Goal: Task Accomplishment & Management: Use online tool/utility

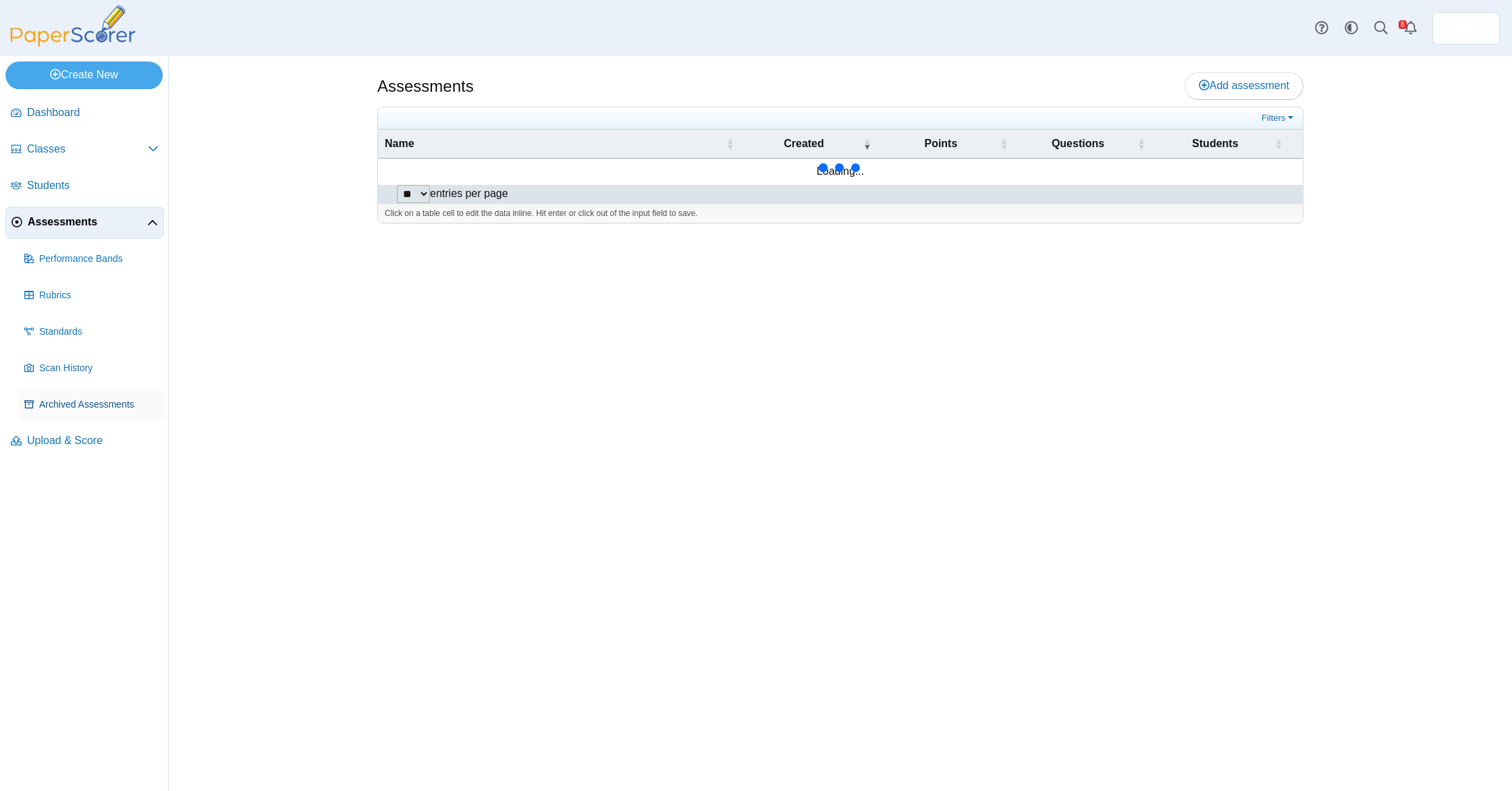
click at [87, 414] on link "Archived Assessments" at bounding box center [91, 405] width 145 height 32
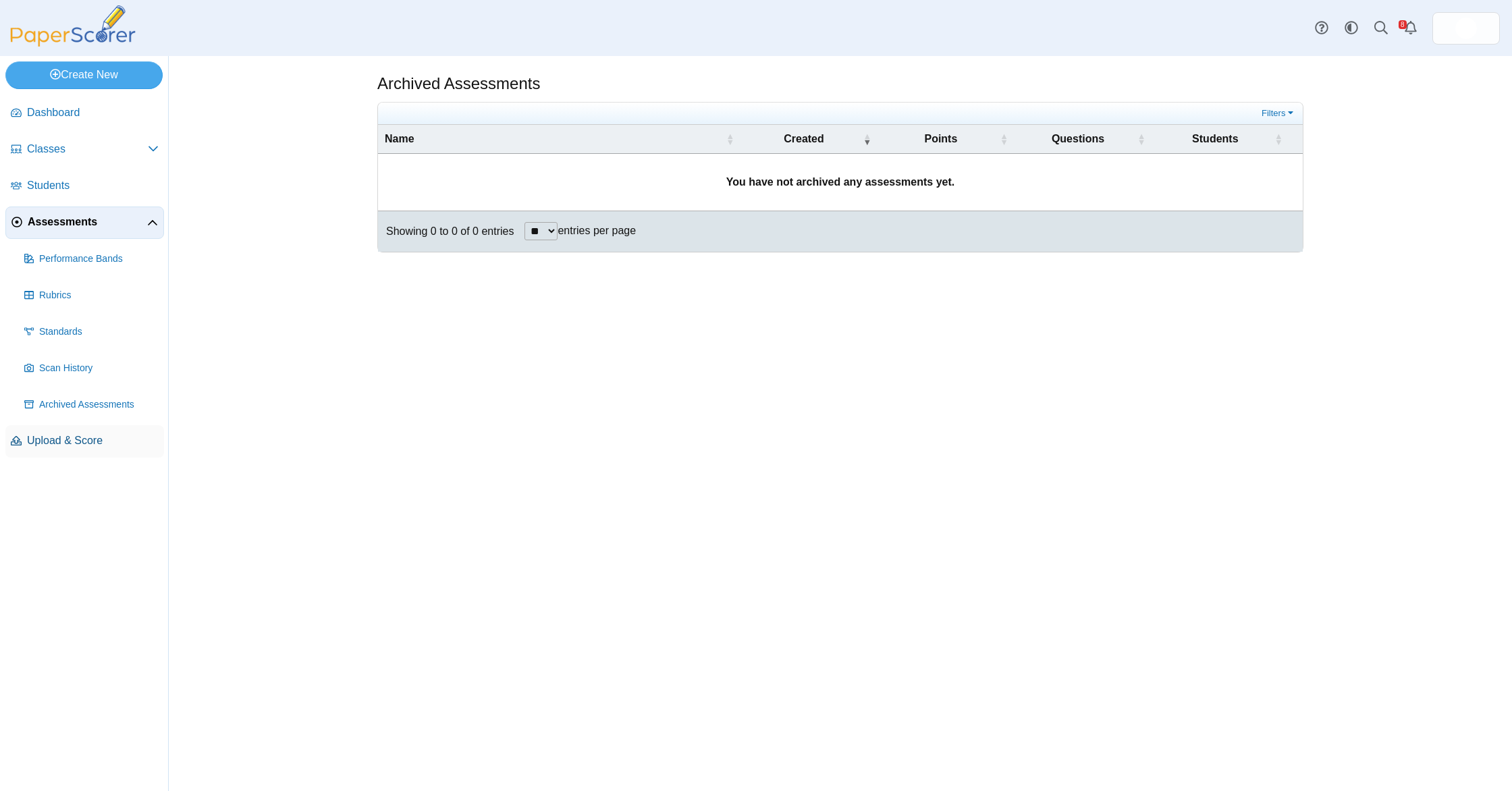
click at [77, 443] on span "Upload & Score" at bounding box center [92, 440] width 132 height 15
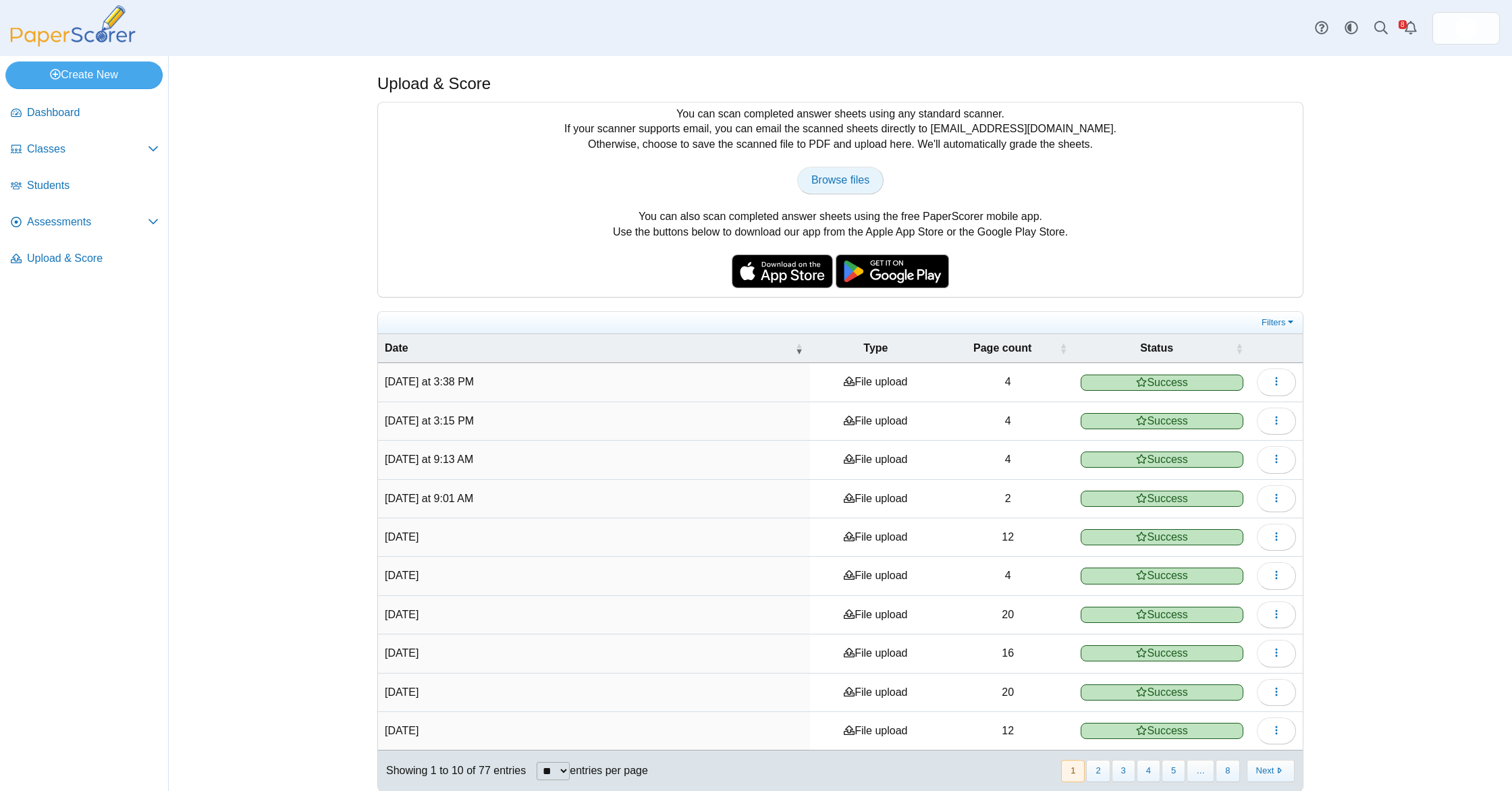
click at [836, 184] on span "Browse files" at bounding box center [840, 180] width 58 height 12
type input "**********"
click at [99, 220] on span "Assessments" at bounding box center [87, 222] width 121 height 15
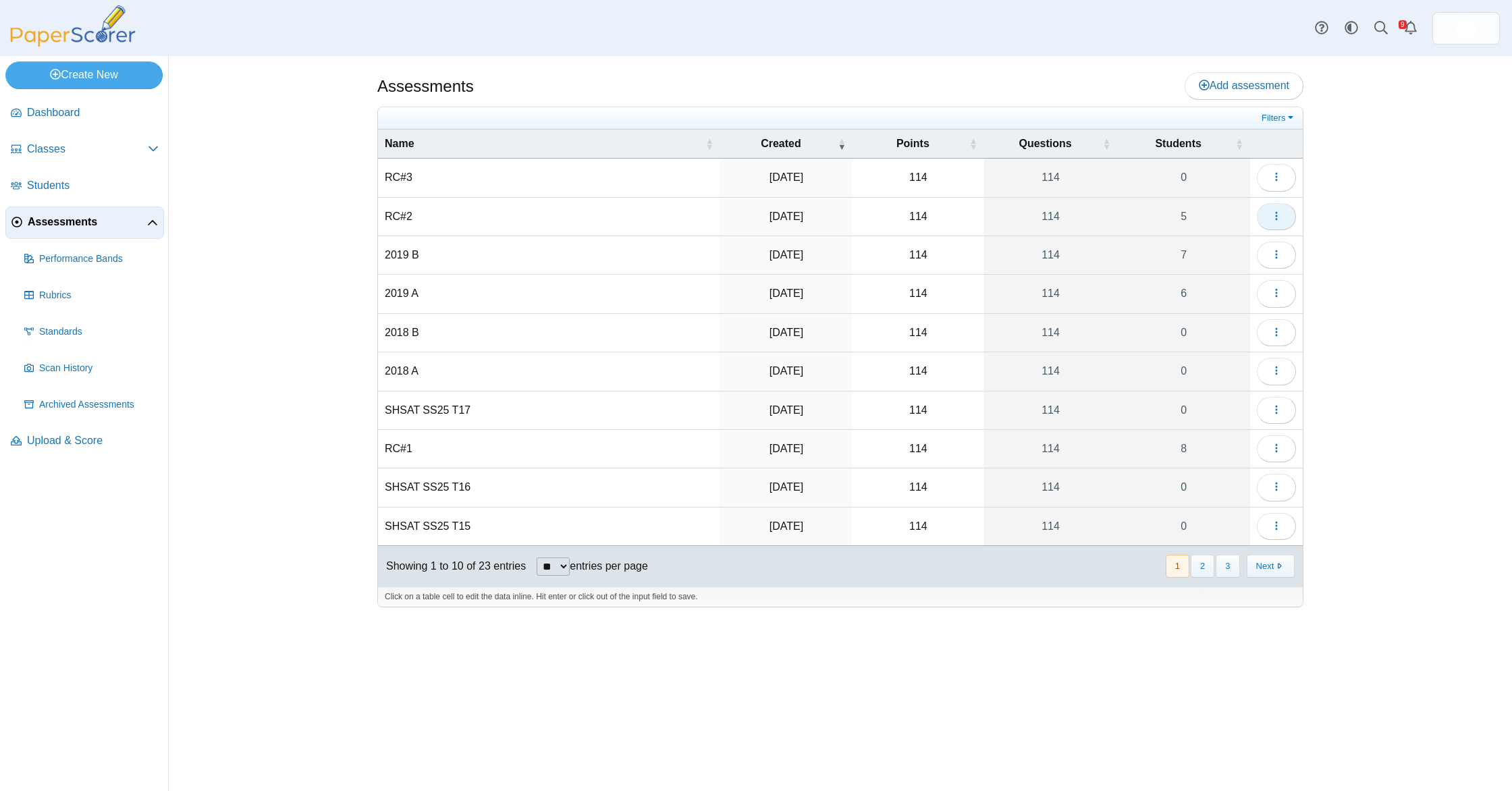
click at [1268, 215] on button "button" at bounding box center [1276, 216] width 39 height 27
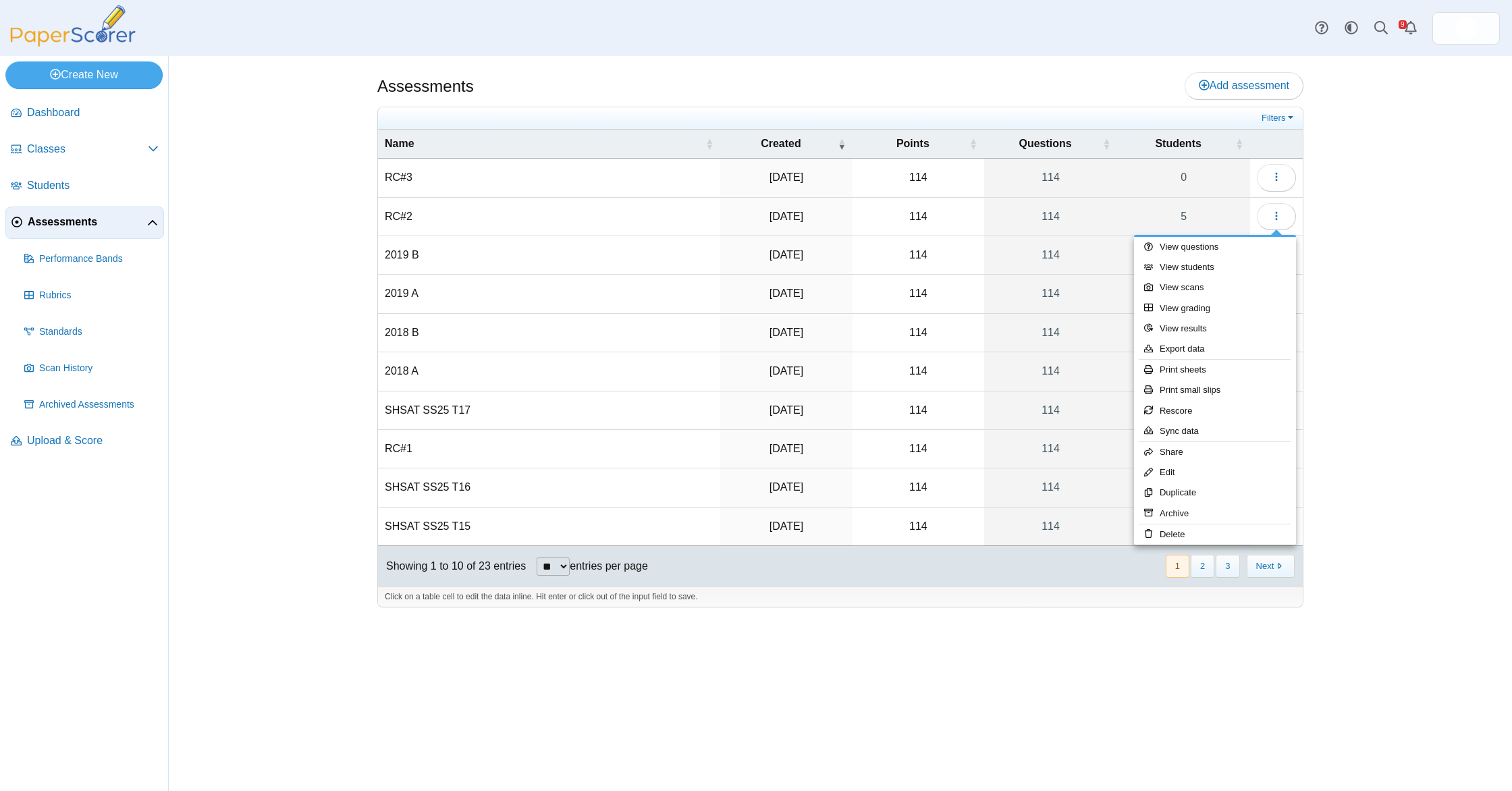
click at [1366, 255] on div "Assessments Add assessment Filters" at bounding box center [840, 424] width 1343 height 735
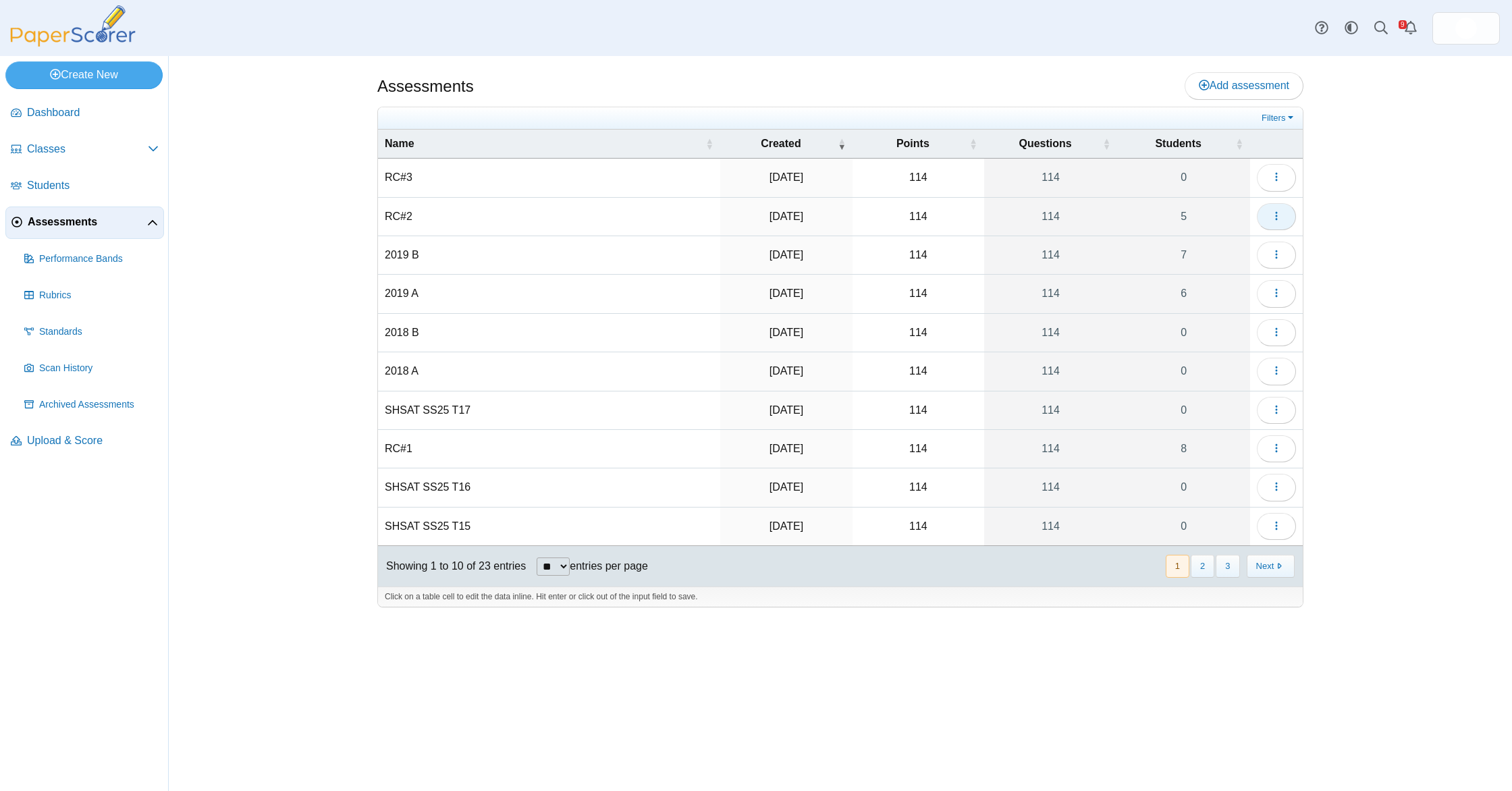
click at [1289, 217] on button "button" at bounding box center [1276, 216] width 39 height 27
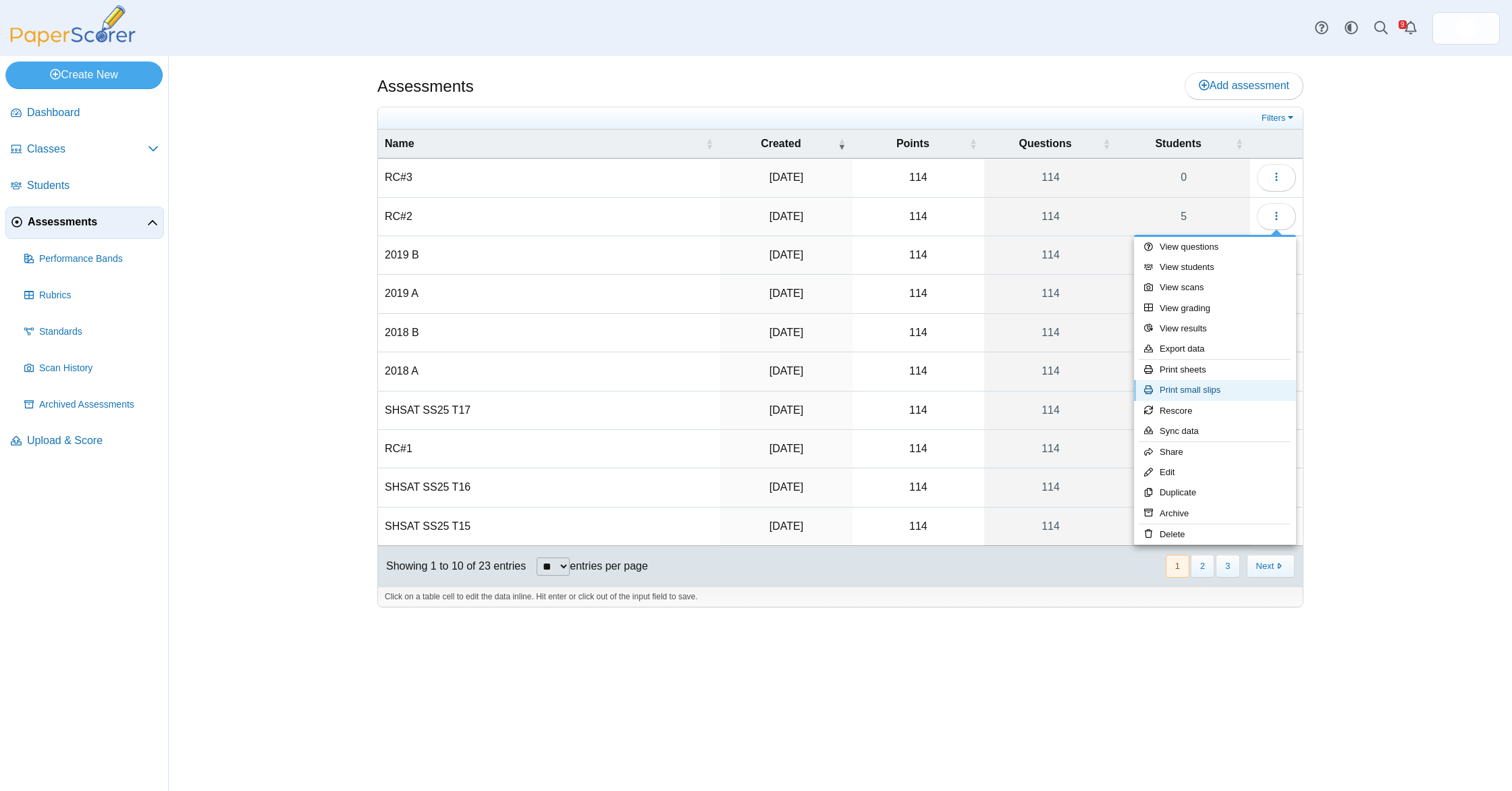
click at [1237, 387] on link "Print small slips" at bounding box center [1215, 390] width 162 height 20
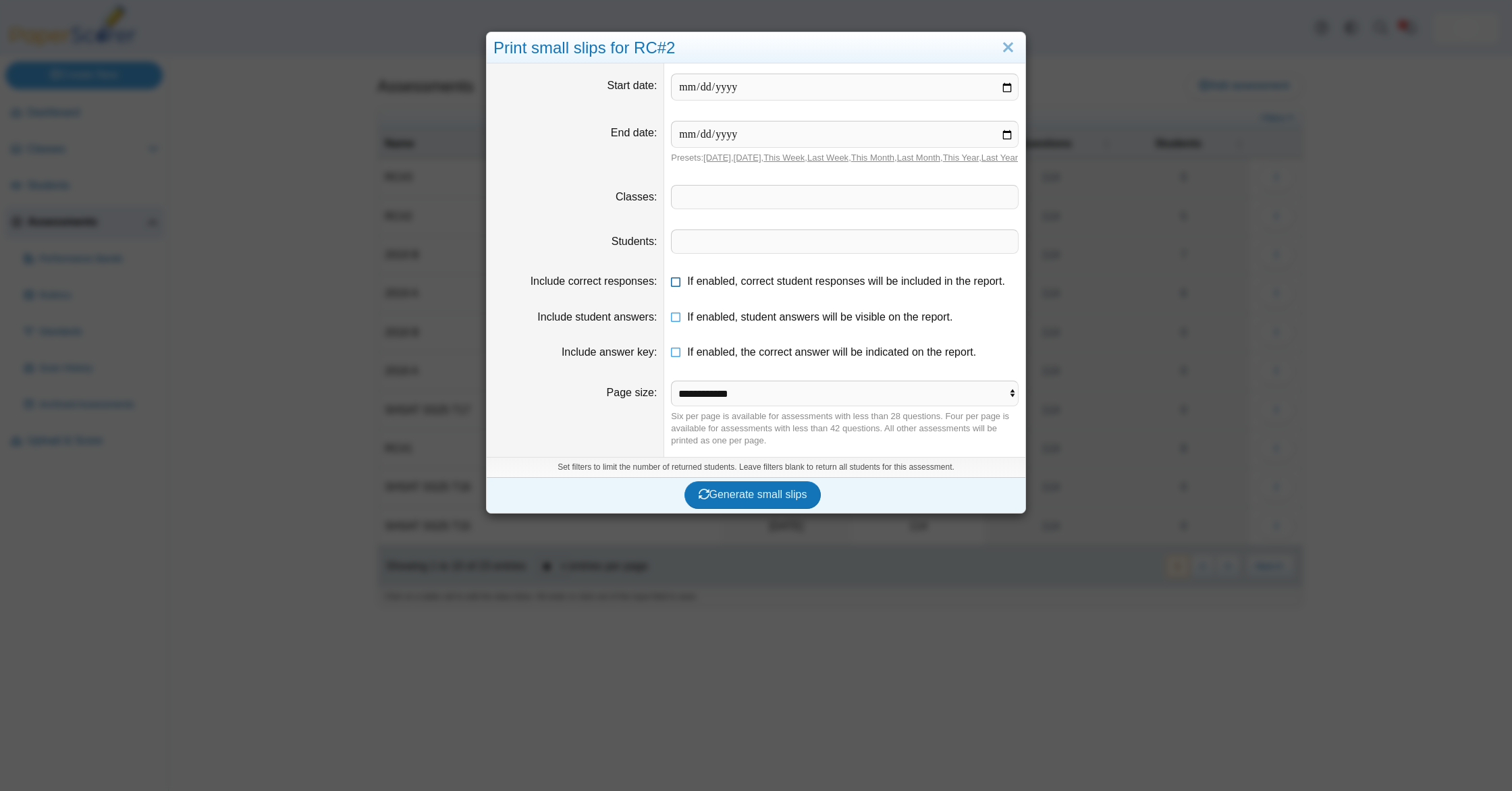
click at [747, 289] on label "If enabled, correct student responses will be included in the report." at bounding box center [846, 281] width 318 height 15
click at [748, 323] on span "If enabled, student answers will be visible on the report." at bounding box center [820, 317] width 265 height 12
drag, startPoint x: 750, startPoint y: 374, endPoint x: 752, endPoint y: 367, distance: 7.3
click at [752, 370] on dd "If enabled, the correct answer will be indicated on the report." at bounding box center [845, 352] width 361 height 35
click at [752, 358] on span "If enabled, the correct answer will be indicated on the report." at bounding box center [832, 352] width 289 height 12
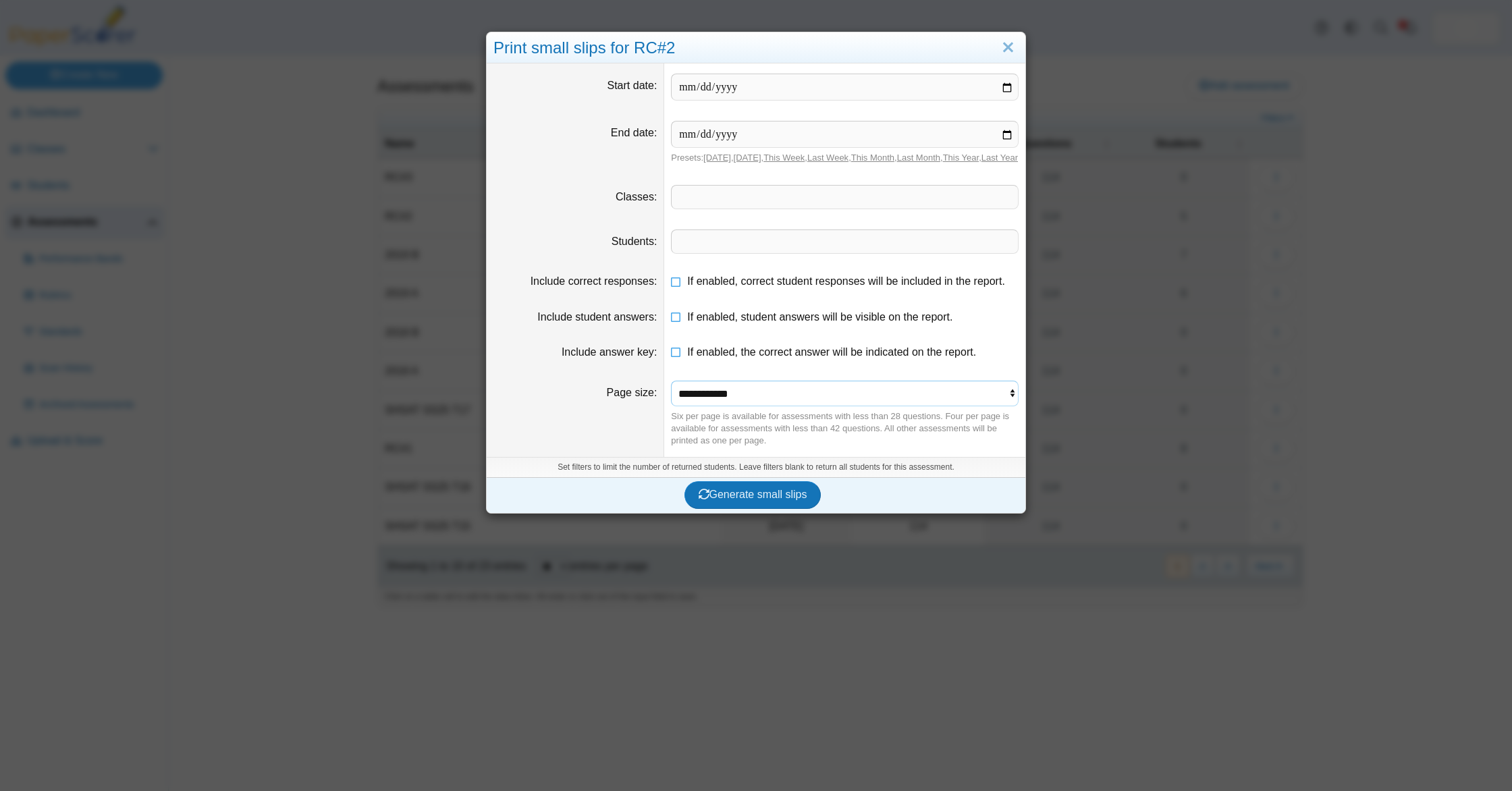
click at [749, 406] on select "**********" at bounding box center [845, 393] width 347 height 26
click at [749, 500] on span "Generate small slips" at bounding box center [753, 494] width 109 height 12
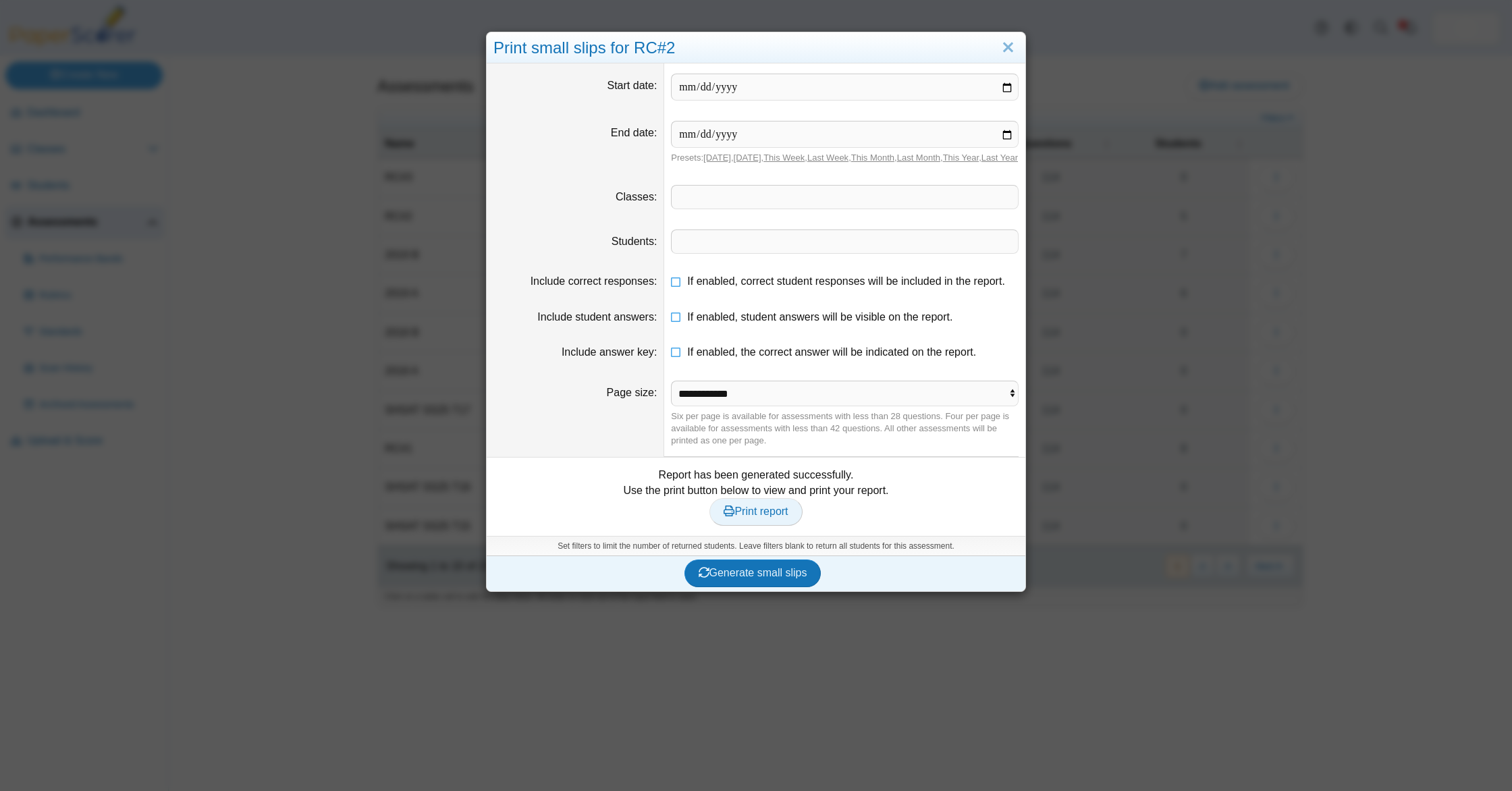
click at [747, 517] on span "Print report" at bounding box center [755, 511] width 64 height 12
